Goal: Browse casually

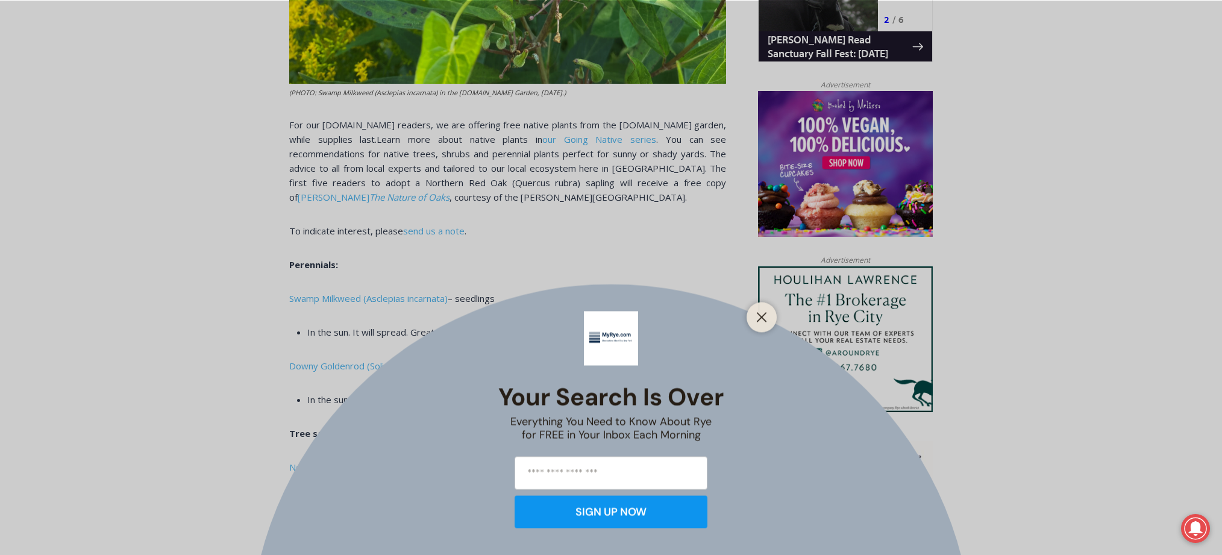
scroll to position [885, 0]
click at [762, 317] on line "Close" at bounding box center [761, 317] width 8 height 8
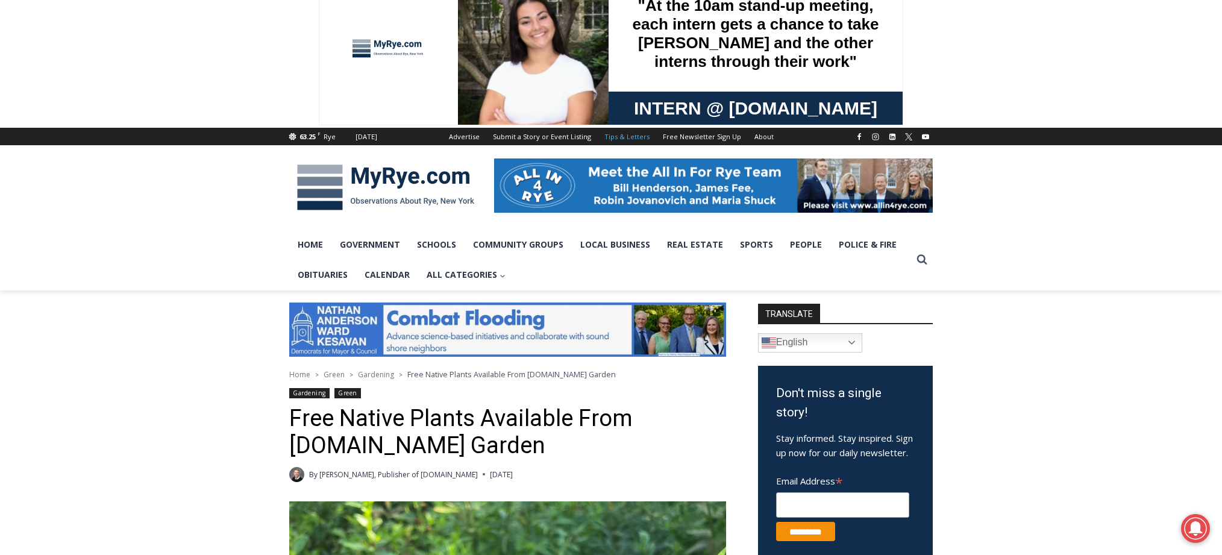
scroll to position [0, 0]
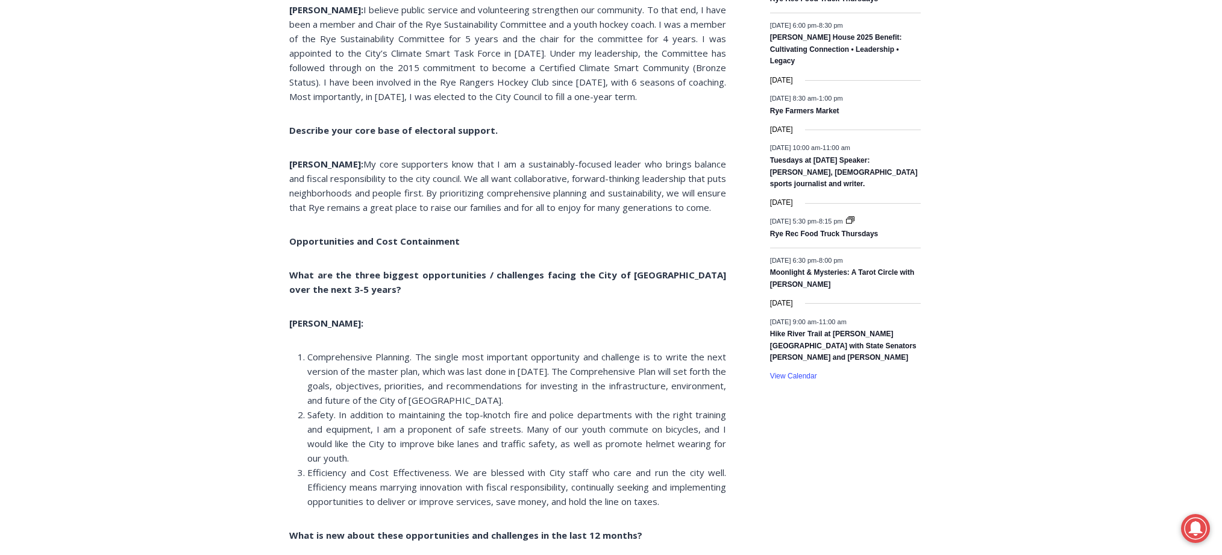
scroll to position [1748, 0]
